Goal: Transaction & Acquisition: Purchase product/service

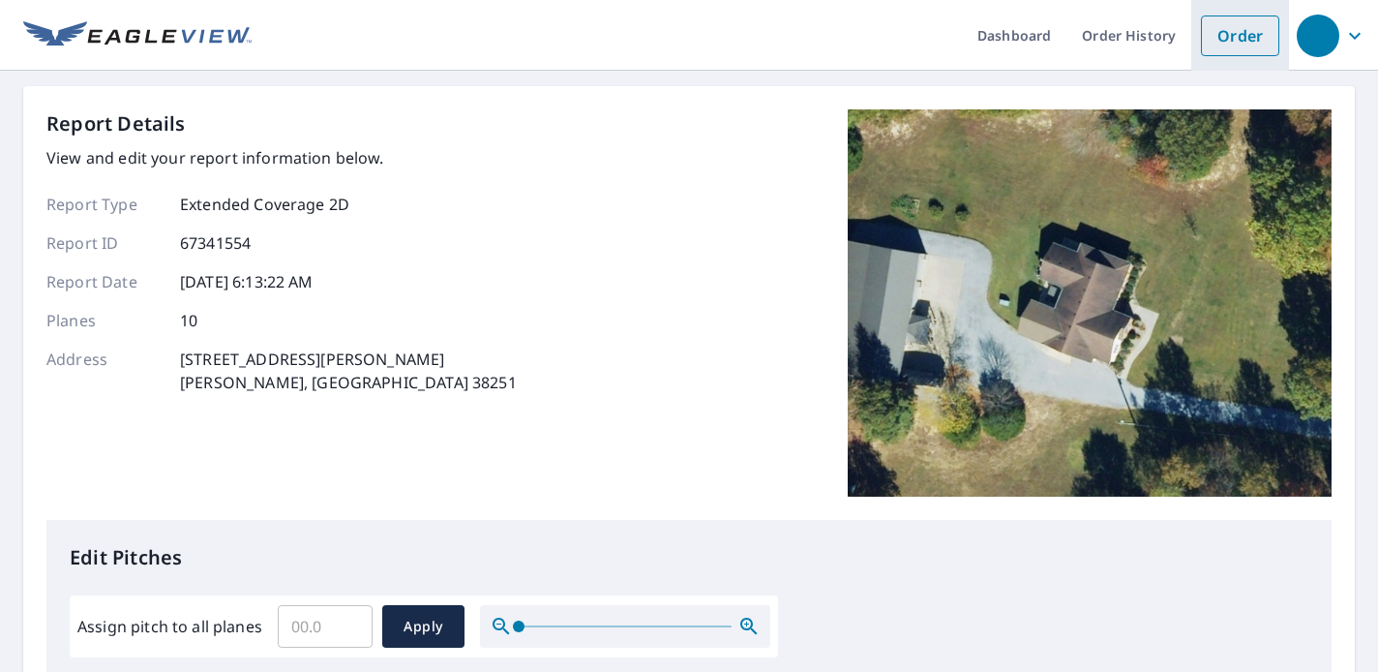
click at [1205, 29] on link "Order" at bounding box center [1240, 35] width 78 height 41
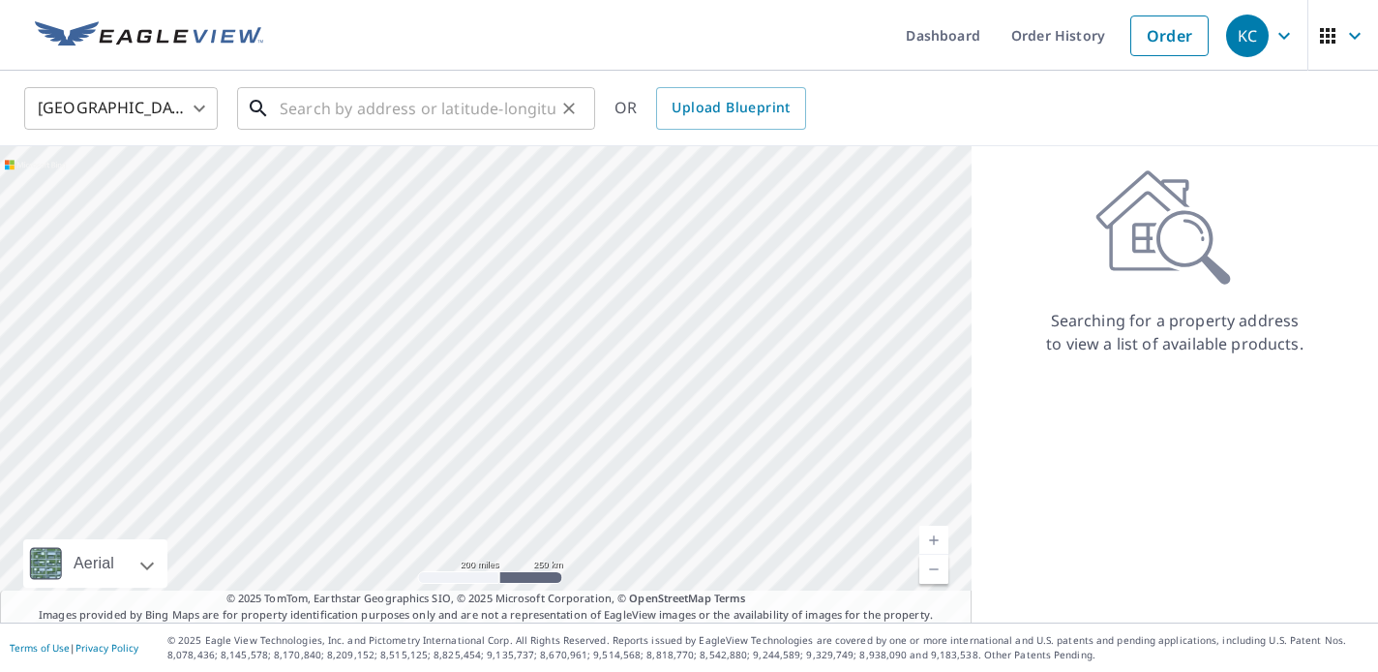
click at [365, 122] on input "text" at bounding box center [418, 108] width 276 height 54
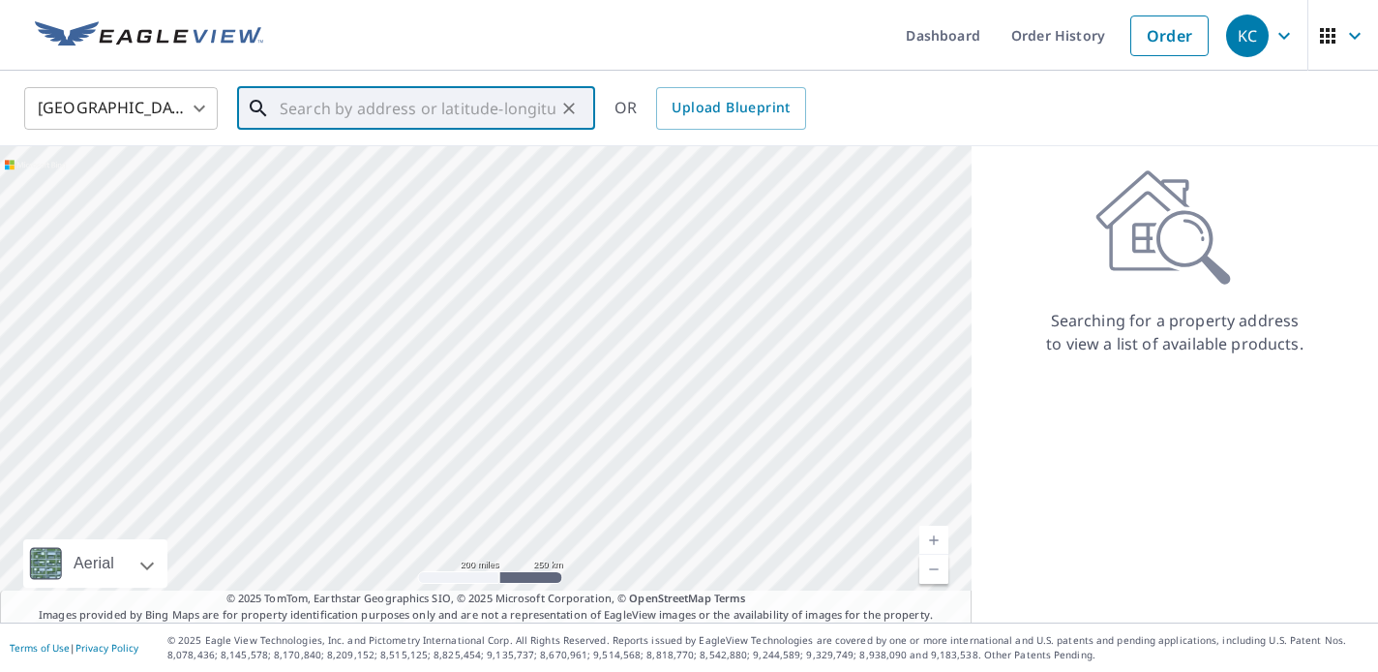
paste input "315 Forest Ridge Dr Paducah, KY 42003"
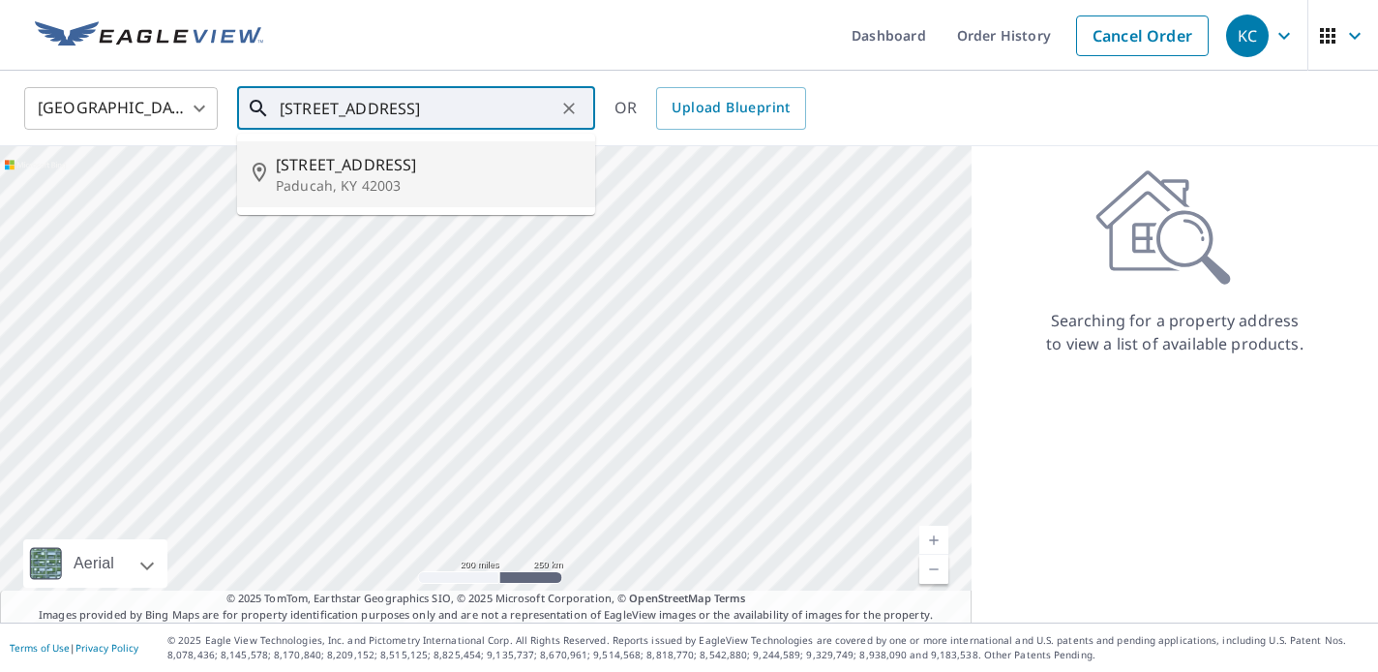
click at [378, 178] on p "Paducah, KY 42003" at bounding box center [428, 185] width 304 height 19
type input "315 Forest Ridge Dr Paducah, KY 42003"
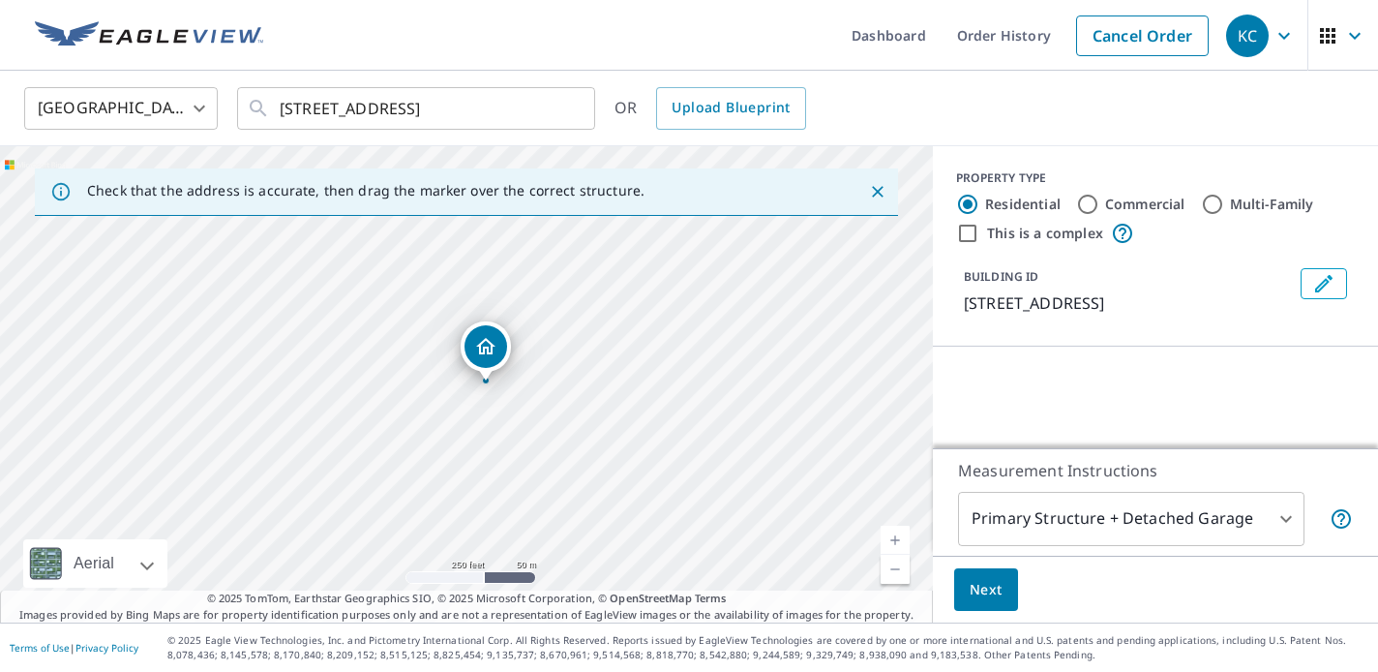
scroll to position [0, 0]
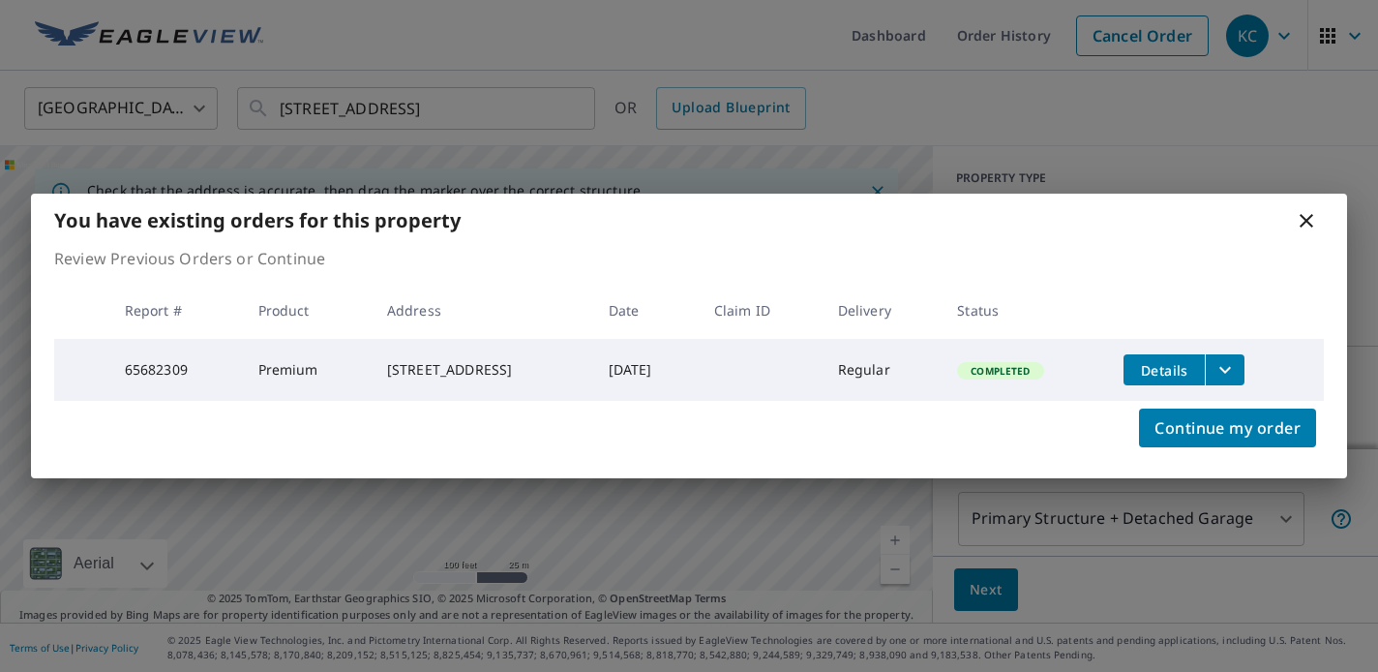
click at [1308, 217] on icon at bounding box center [1306, 220] width 23 height 23
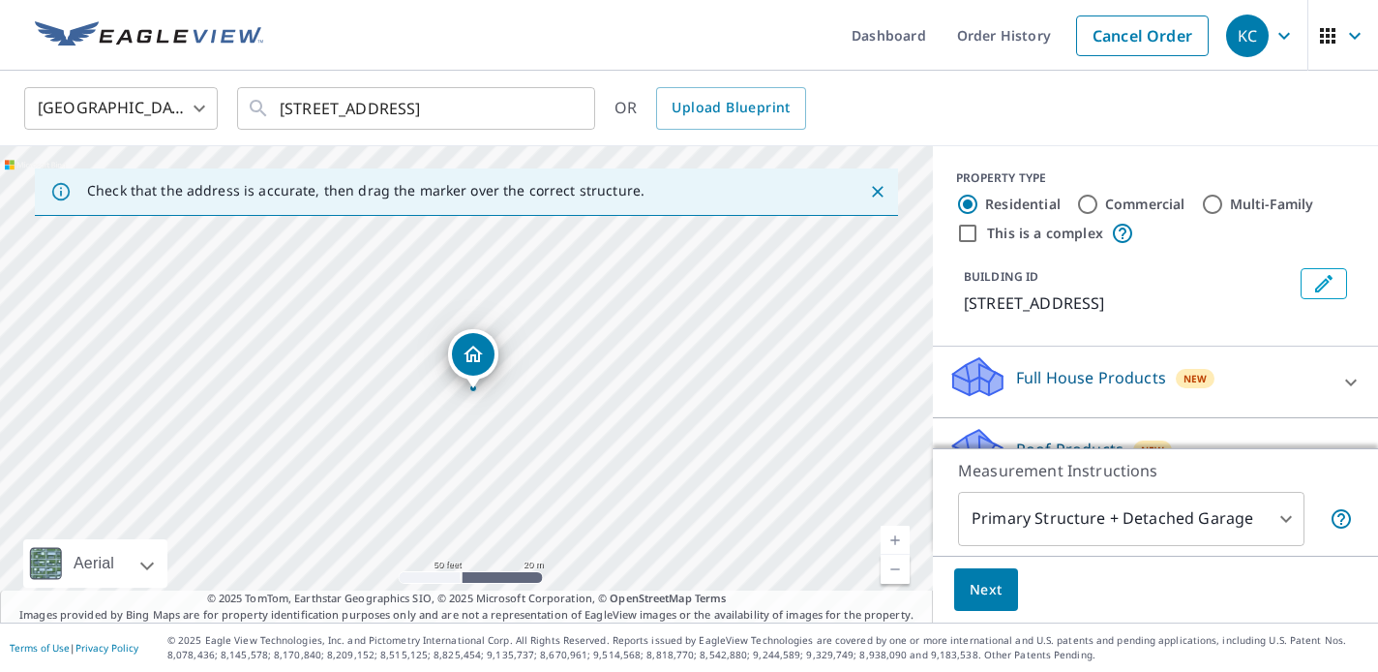
drag, startPoint x: 503, startPoint y: 353, endPoint x: 482, endPoint y: 363, distance: 23.4
click at [1064, 524] on body "KC KC Dashboard Order History Cancel Order KC United States US ​ 315 Forest Rid…" at bounding box center [689, 336] width 1378 height 672
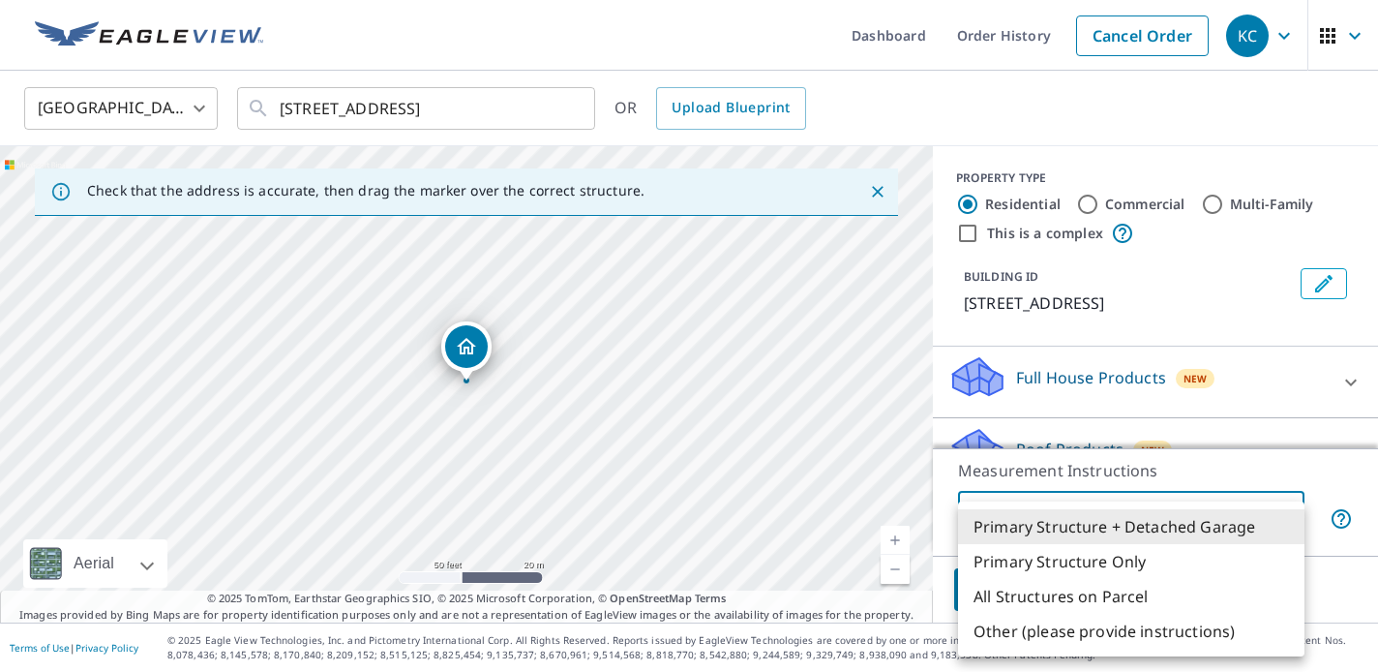
click at [1064, 561] on li "Primary Structure Only" at bounding box center [1131, 561] width 346 height 35
type input "2"
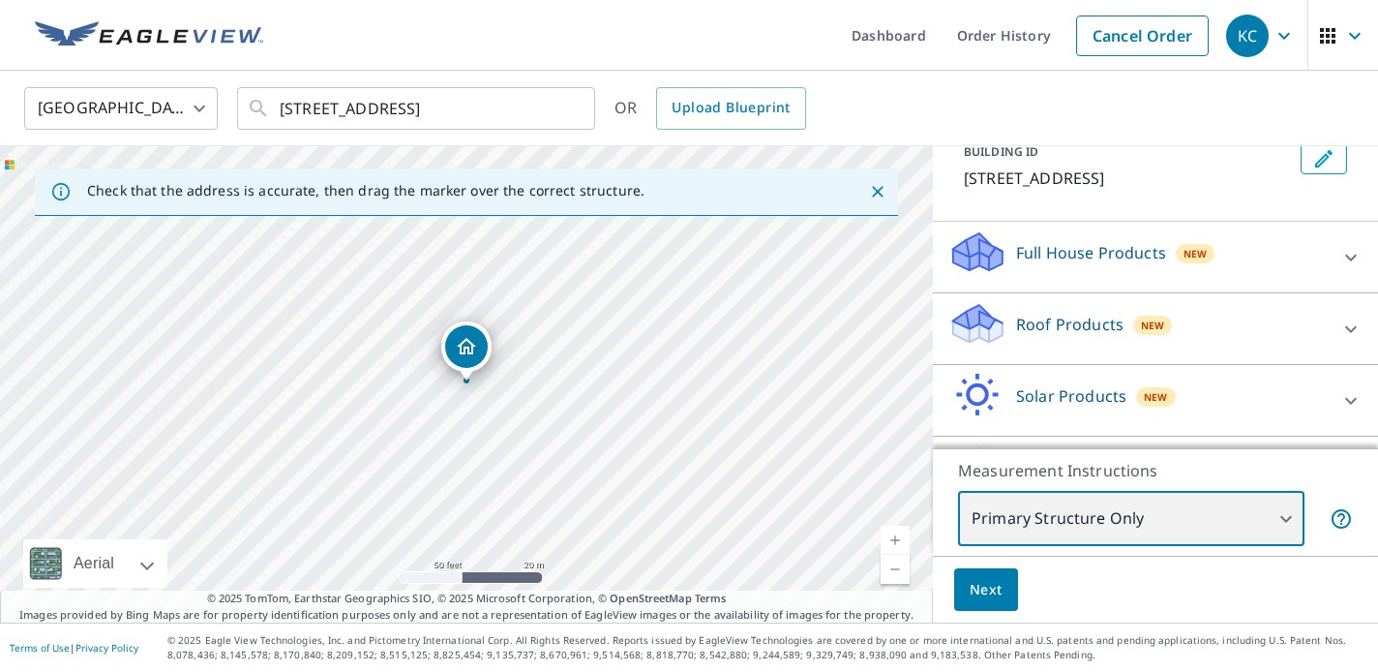
scroll to position [126, 0]
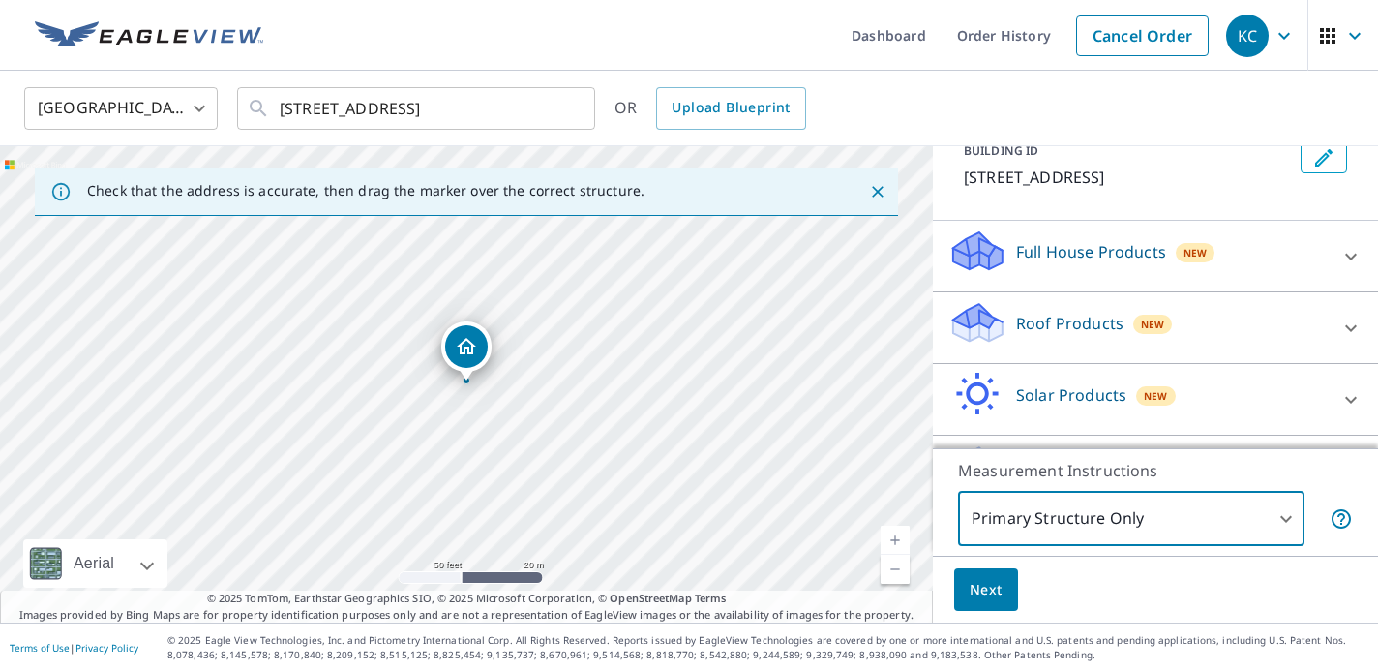
click at [1072, 335] on div "Roof Products New" at bounding box center [1137, 327] width 379 height 55
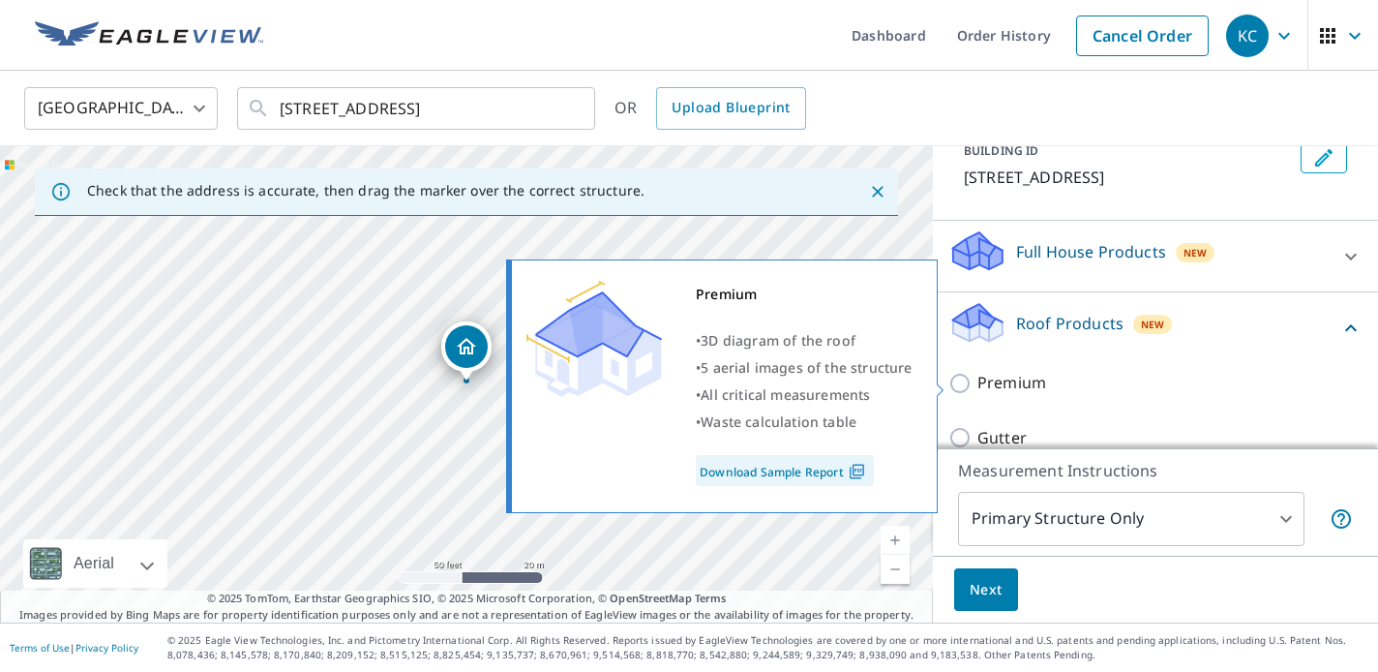
click at [1030, 384] on p "Premium" at bounding box center [1011, 383] width 69 height 24
click at [977, 384] on input "Premium" at bounding box center [962, 383] width 29 height 23
checkbox input "true"
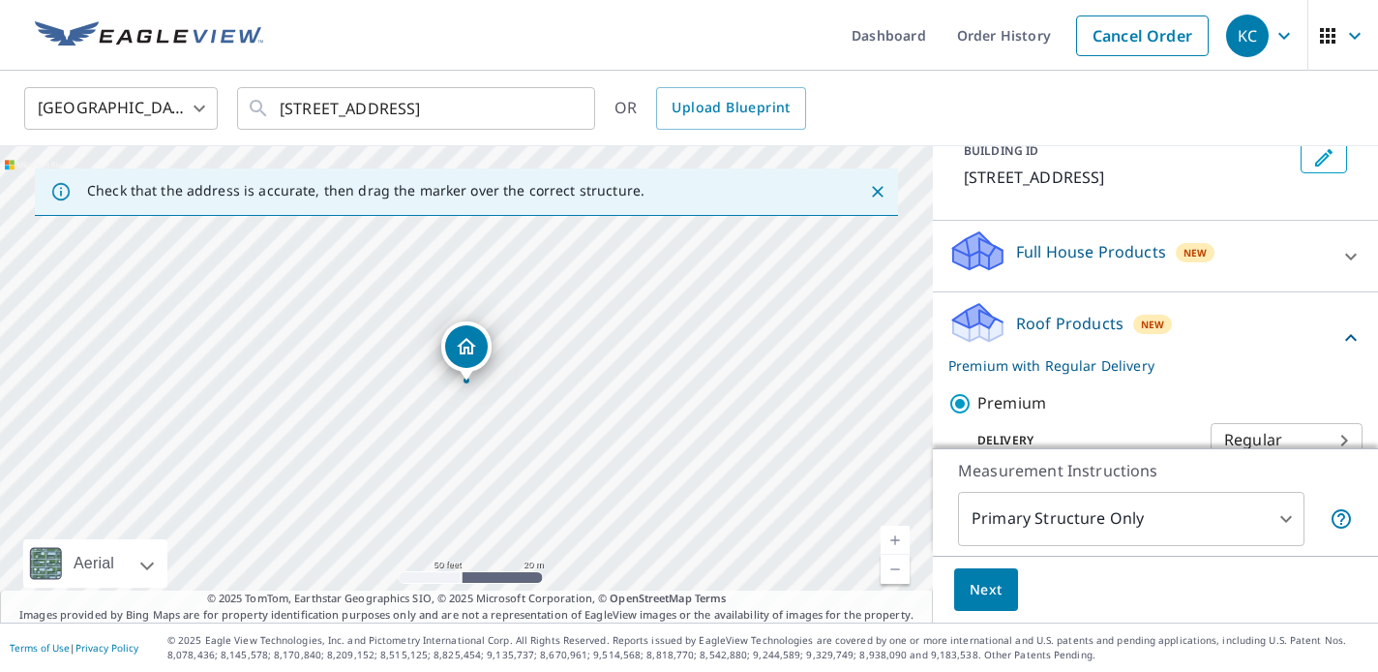
click at [1003, 581] on button "Next" at bounding box center [986, 590] width 64 height 44
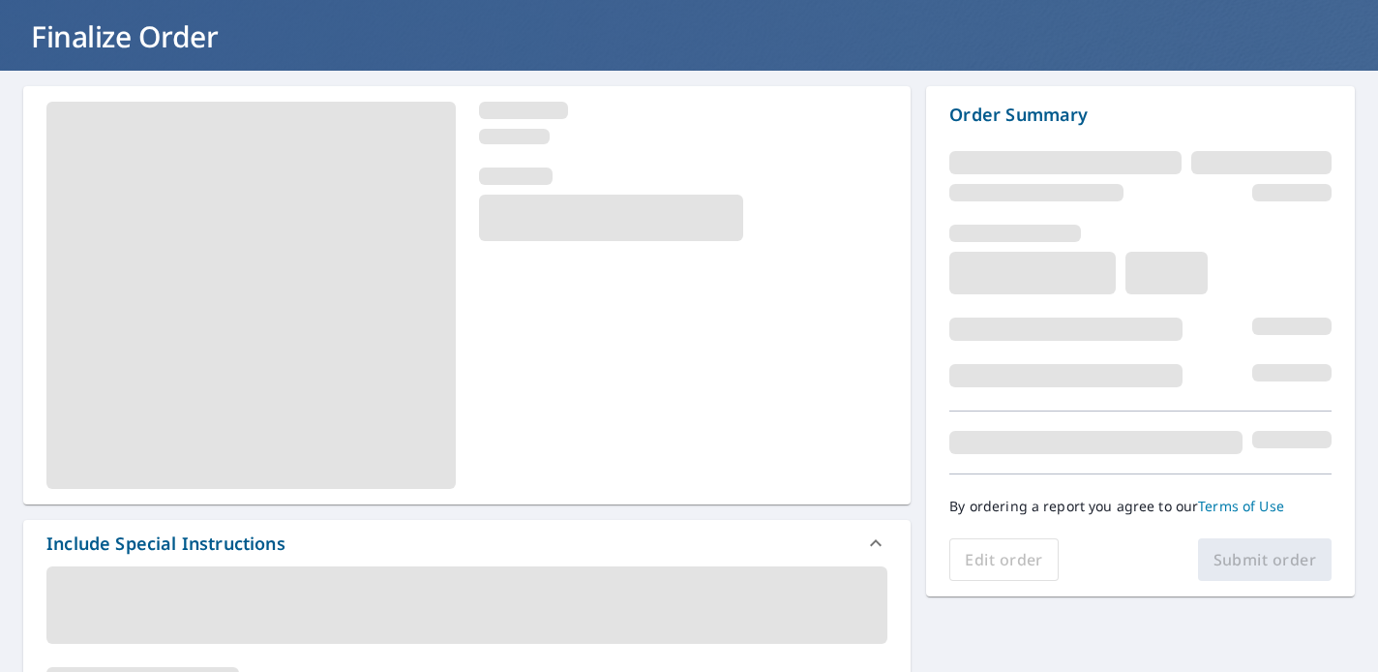
scroll to position [112, 0]
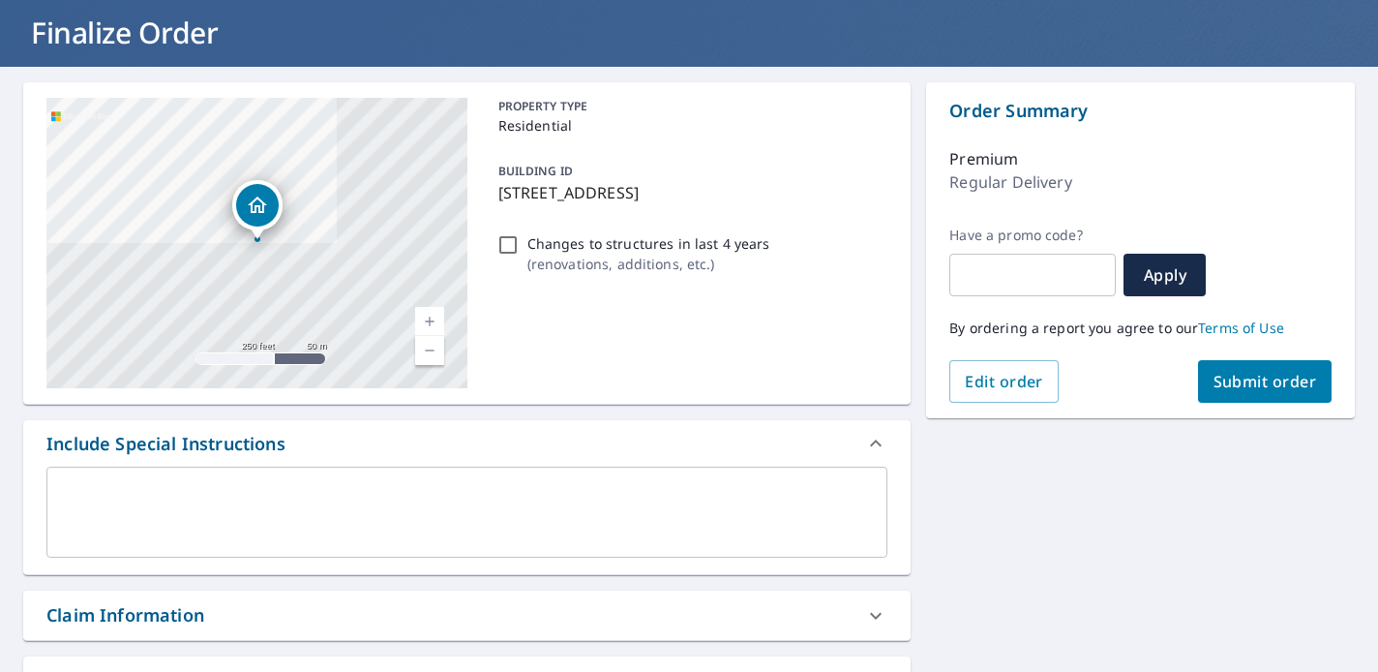
click at [1270, 390] on span "Submit order" at bounding box center [1265, 381] width 104 height 21
